Goal: Transaction & Acquisition: Purchase product/service

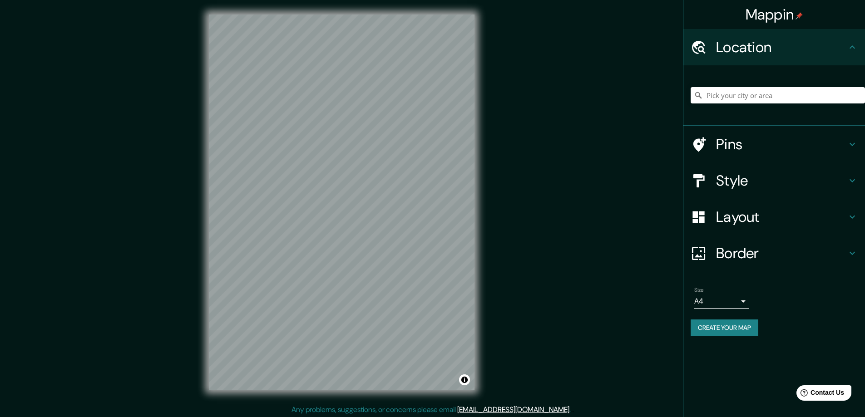
click at [720, 180] on h4 "Style" at bounding box center [781, 181] width 131 height 18
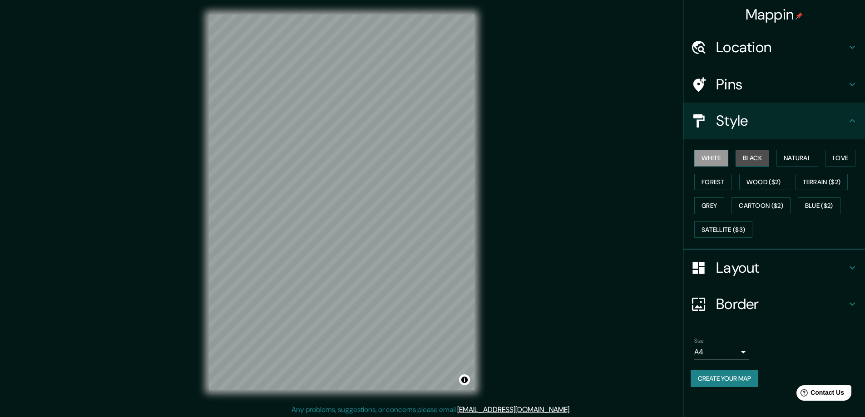
click at [753, 158] on button "Black" at bounding box center [752, 158] width 34 height 17
click at [729, 264] on h4 "Layout" at bounding box center [781, 268] width 131 height 18
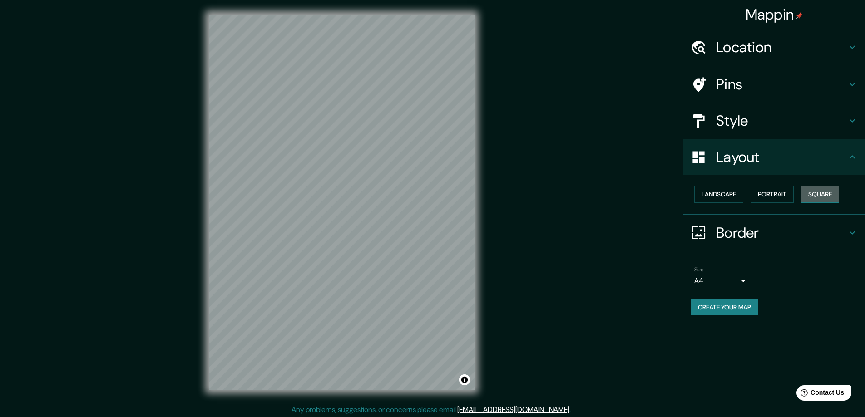
click at [815, 192] on button "Square" at bounding box center [820, 194] width 38 height 17
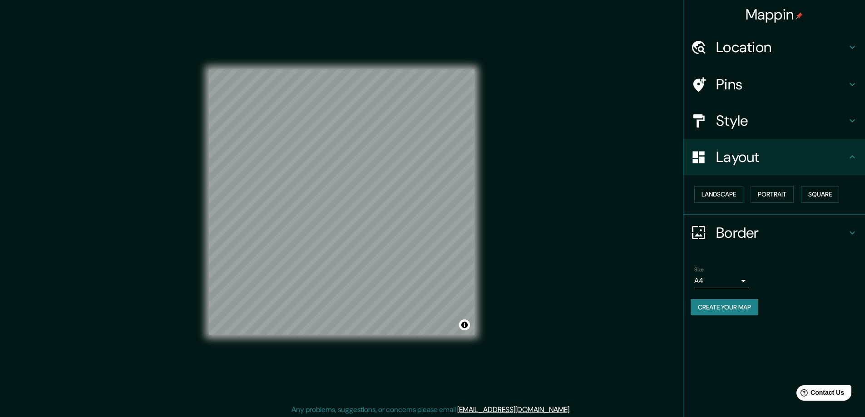
click at [743, 282] on body "Mappin Location Pins Style Layout Landscape Portrait Square Border Choose a bor…" at bounding box center [432, 208] width 865 height 417
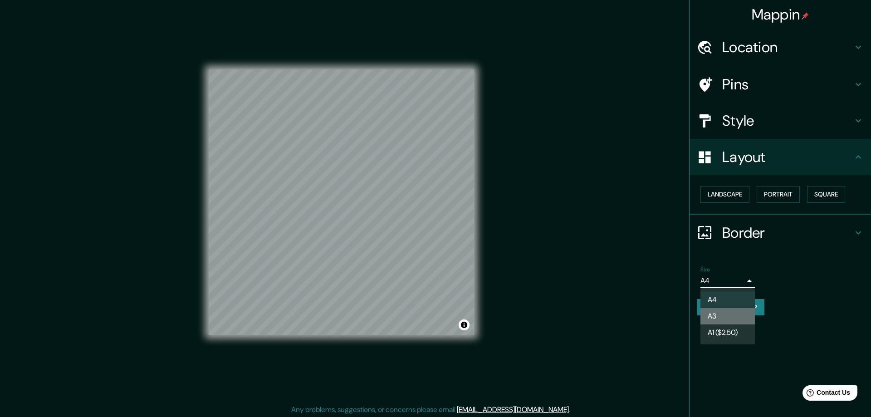
click at [714, 314] on li "A3" at bounding box center [728, 316] width 54 height 16
type input "a4"
click at [732, 46] on div at bounding box center [435, 208] width 871 height 417
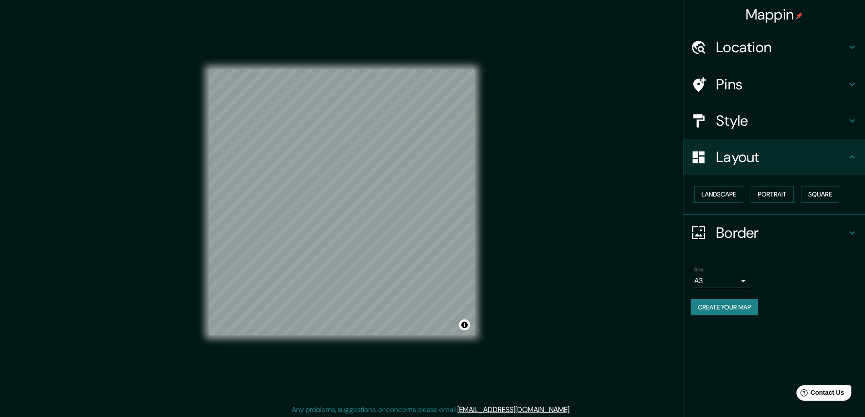
click at [730, 44] on h4 "Location" at bounding box center [781, 47] width 131 height 18
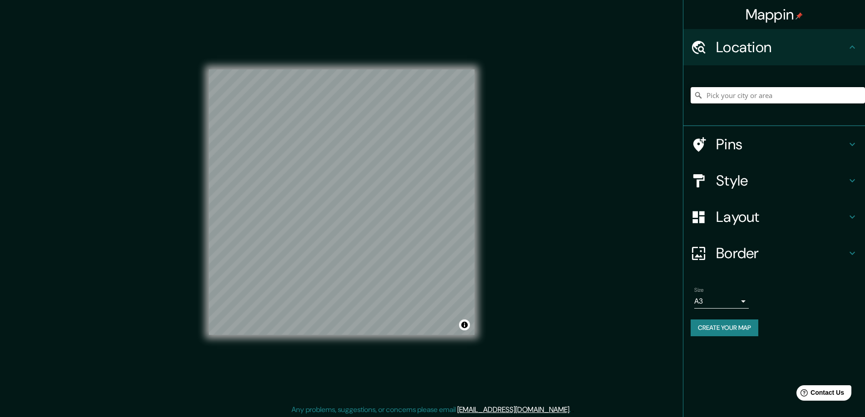
paste input "101 Hillview Street, Carrboro NC 27510"
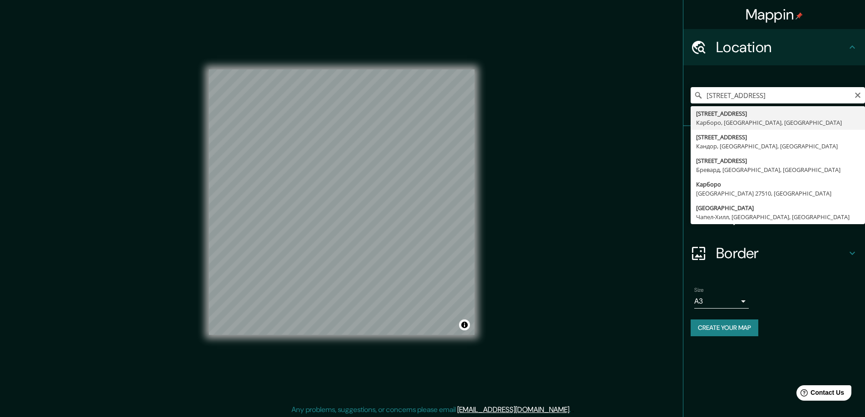
type input "101 Hillview Street, Карборо, Северная Каролина 27510, США"
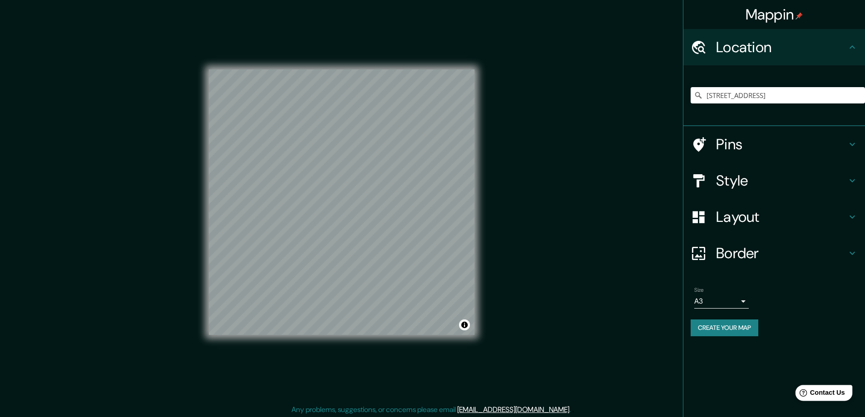
drag, startPoint x: 821, startPoint y: 390, endPoint x: 814, endPoint y: 385, distance: 7.8
click at [822, 390] on span "Contact Us" at bounding box center [827, 393] width 35 height 8
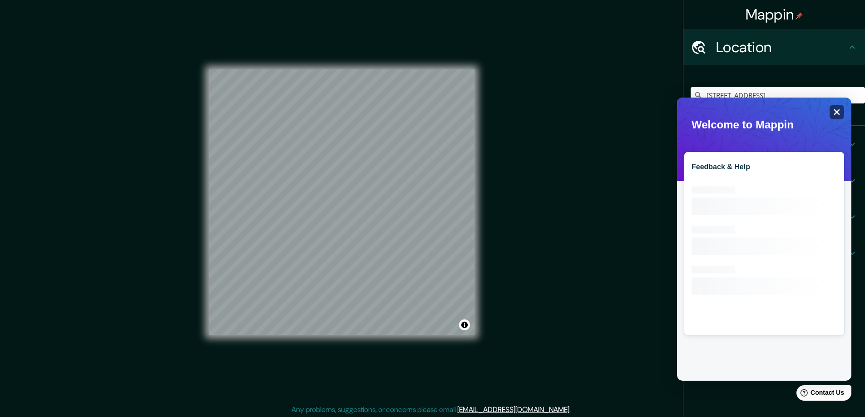
click at [835, 111] on icon at bounding box center [837, 112] width 6 height 6
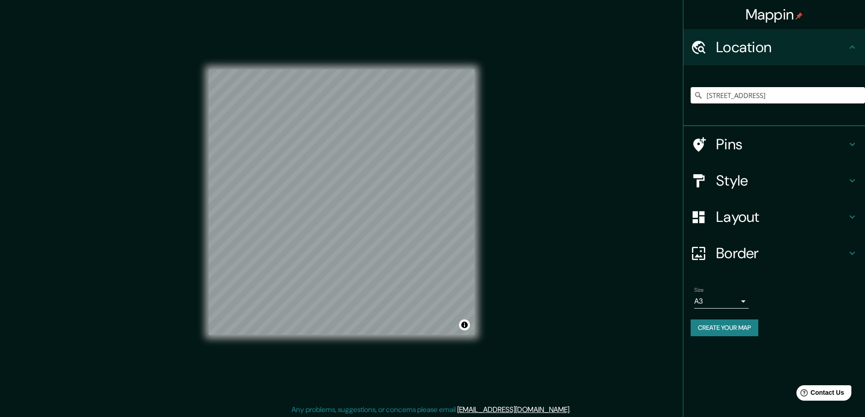
click at [707, 326] on button "Create your map" at bounding box center [724, 328] width 68 height 17
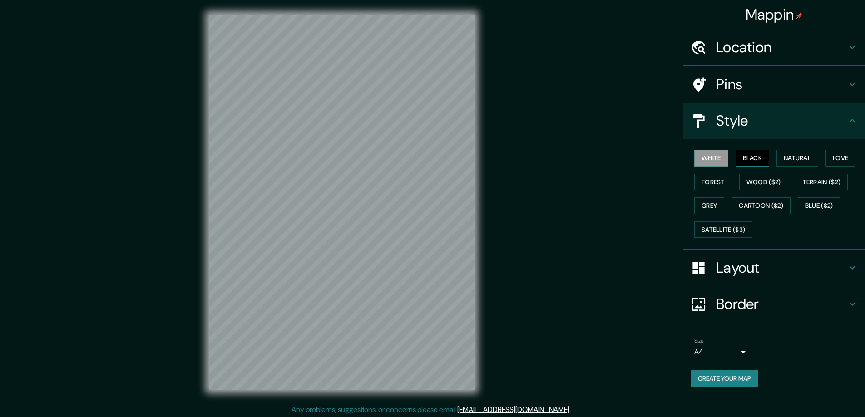
click at [753, 158] on button "Black" at bounding box center [752, 158] width 34 height 17
click at [724, 265] on h4 "Layout" at bounding box center [781, 268] width 131 height 18
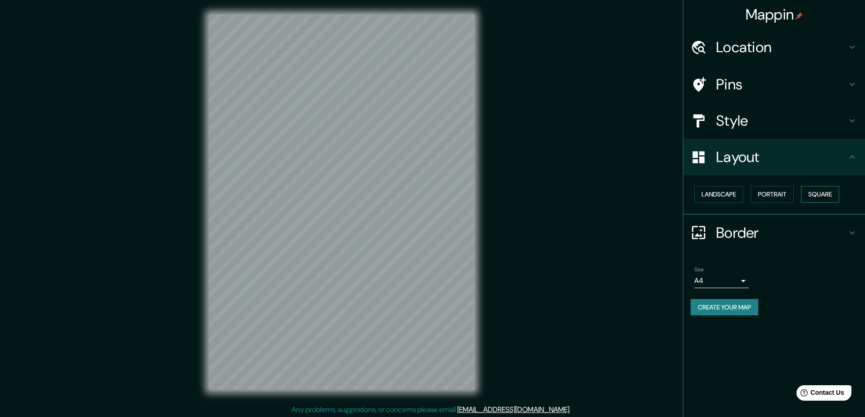
click at [821, 189] on button "Square" at bounding box center [820, 194] width 38 height 17
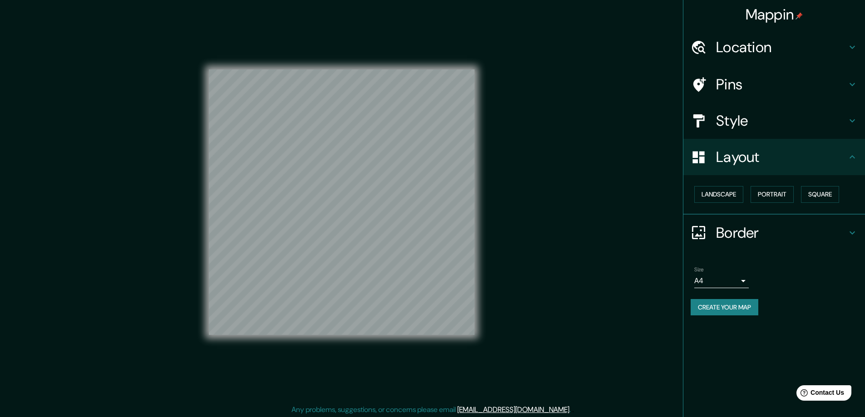
click at [743, 280] on body "Mappin Location 101 Hillview Street, Карборо, Северная Каролина 27510, США Pins…" at bounding box center [432, 208] width 865 height 417
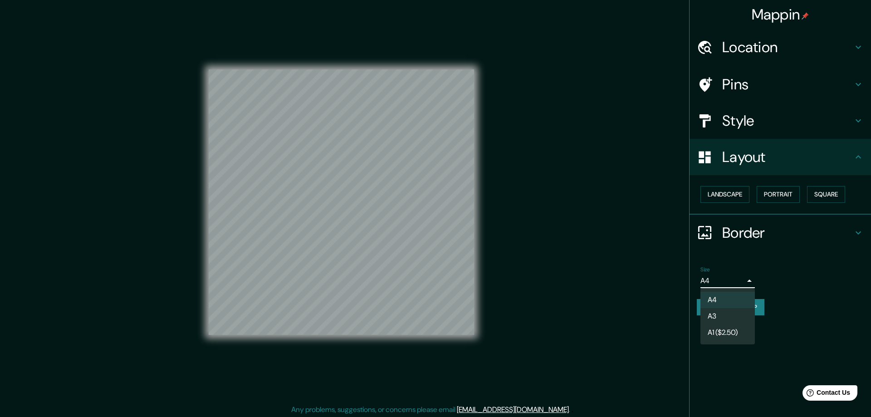
click at [726, 312] on li "A3" at bounding box center [728, 316] width 54 height 16
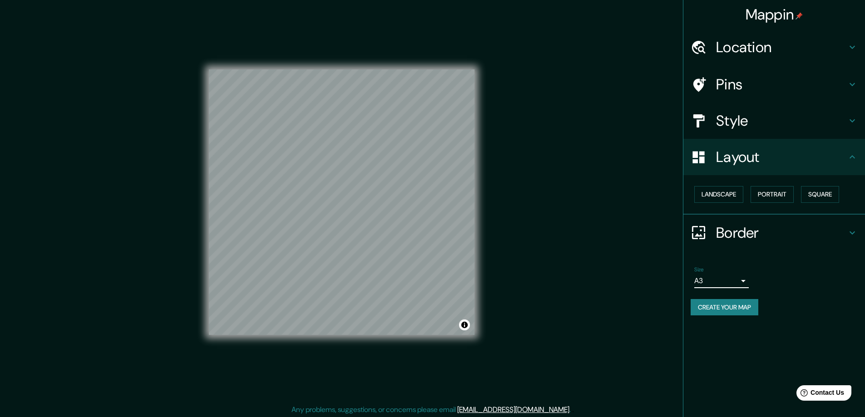
click at [746, 49] on h4 "Location" at bounding box center [781, 47] width 131 height 18
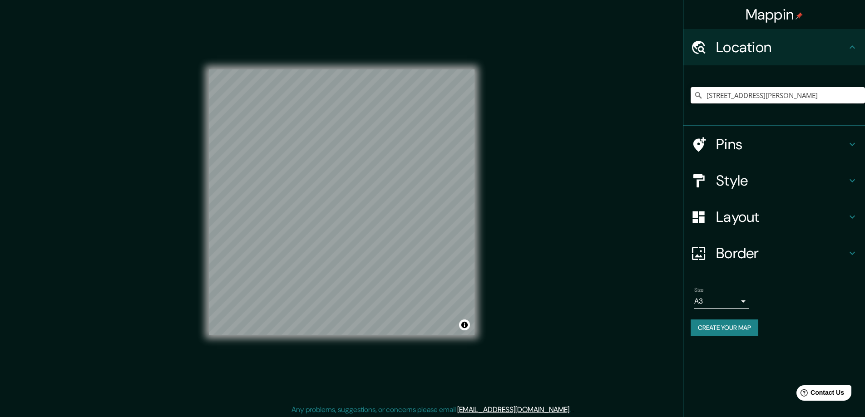
click at [726, 93] on input "101 Hillview Street, Карборо, Северная Каролина 27510, США" at bounding box center [777, 95] width 174 height 16
click at [725, 93] on input "101 Hillview Street, Карборо, Северная Каролина 27510, США" at bounding box center [777, 95] width 174 height 16
click at [725, 92] on input "101 Hillview Street, Карборо, Северная Каролина 27510, США" at bounding box center [777, 95] width 174 height 16
click at [719, 94] on input "101 Hillview Street, Карборо, Северная Каролина 27510, США" at bounding box center [777, 95] width 174 height 16
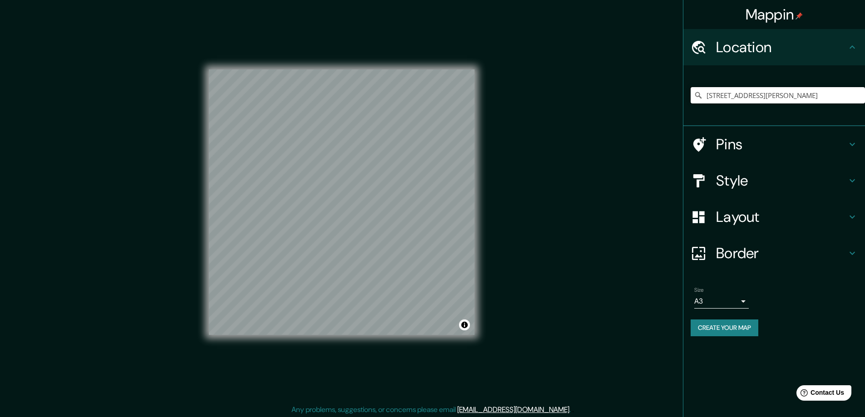
click at [719, 94] on input "101 Hillview Street, Карборо, Северная Каролина 27510, США" at bounding box center [777, 95] width 174 height 16
click at [749, 95] on input "101 Hillview Street, Карборо, Северная Каролина 27510, США" at bounding box center [777, 95] width 174 height 16
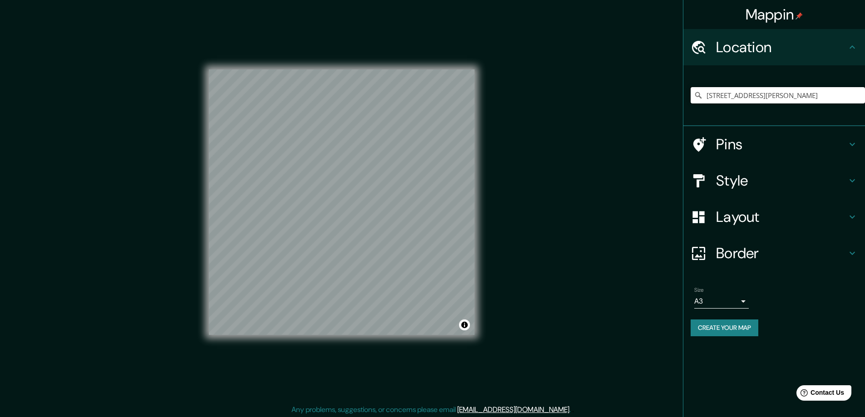
click at [736, 95] on input "101 Hillview Street, Карборо, Северная Каролина 27510, США" at bounding box center [777, 95] width 174 height 16
click at [723, 95] on input "101 Hillview Street, Карборо, Северная Каролина 27510, США" at bounding box center [777, 95] width 174 height 16
click at [801, 95] on input "101 Hillview Street, Карборо, Северная Каролина 27510, США" at bounding box center [777, 95] width 174 height 16
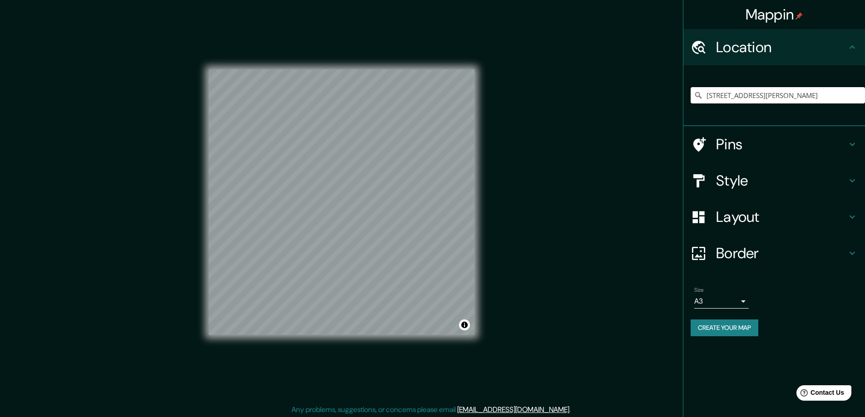
click at [718, 97] on input "101 Hillview Street, Карборо, Северная Каролина 27510, США" at bounding box center [777, 95] width 174 height 16
paste input "Carrboro NC 27510"
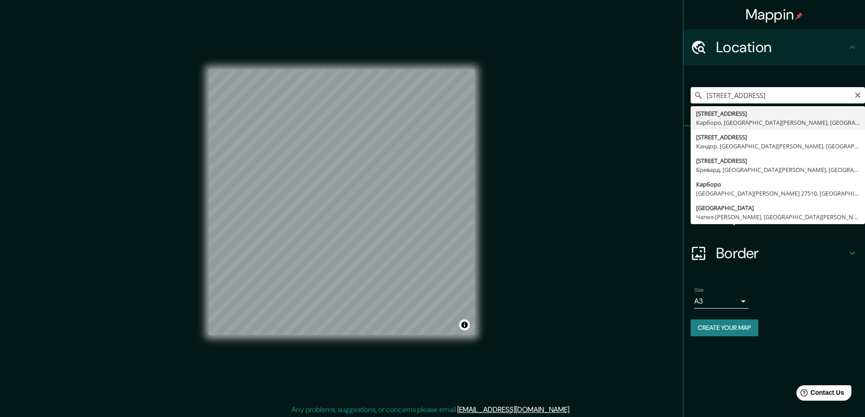
type input "101 Hillview Street, Карборо, Северная Каролина 27510, США"
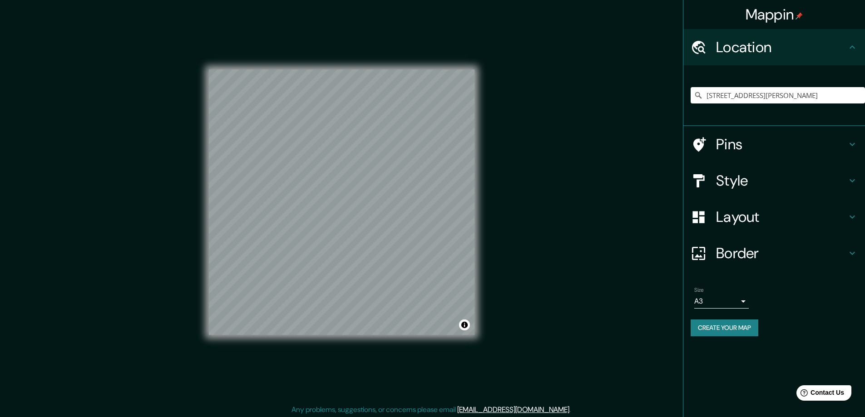
click at [703, 325] on button "Create your map" at bounding box center [724, 328] width 68 height 17
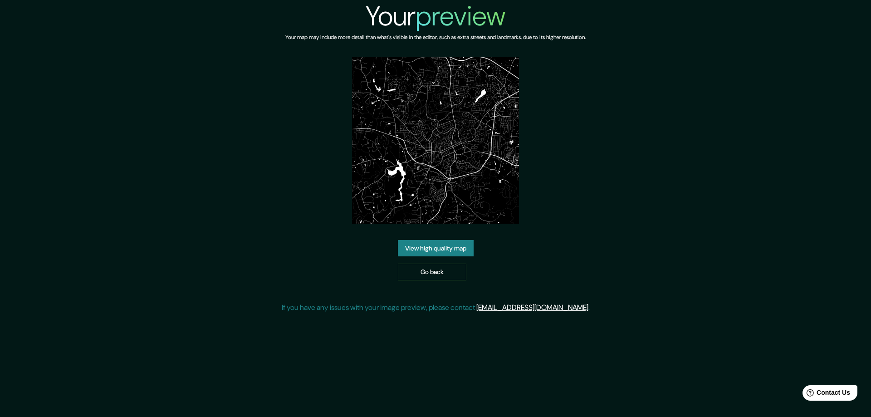
click at [443, 247] on link "View high quality map" at bounding box center [436, 248] width 76 height 17
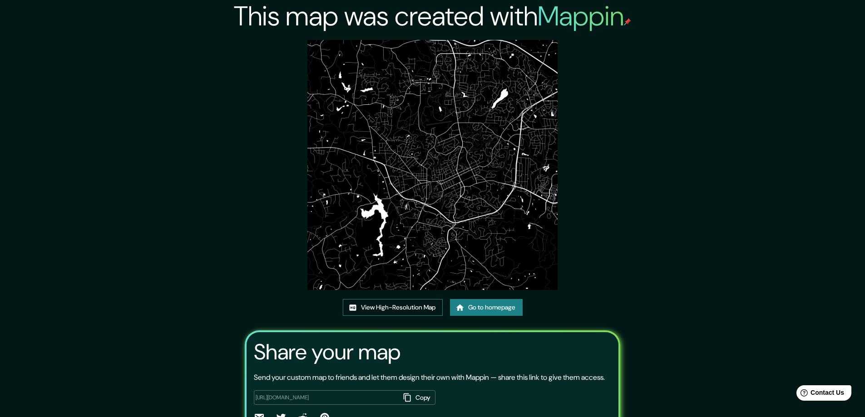
click at [382, 307] on link "View High-Resolution Map" at bounding box center [393, 307] width 100 height 17
